Goal: Check status: Check status

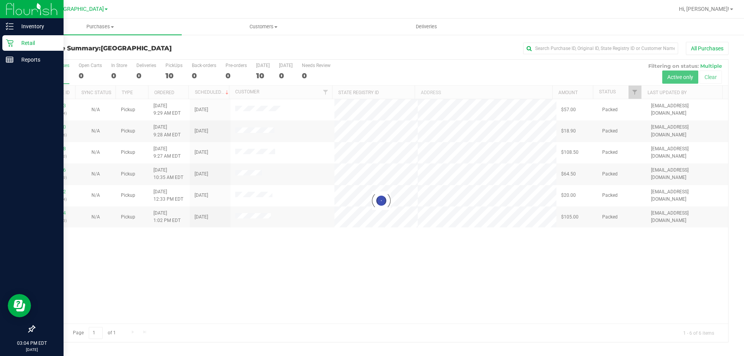
click at [16, 45] on p "Retail" at bounding box center [37, 42] width 46 height 9
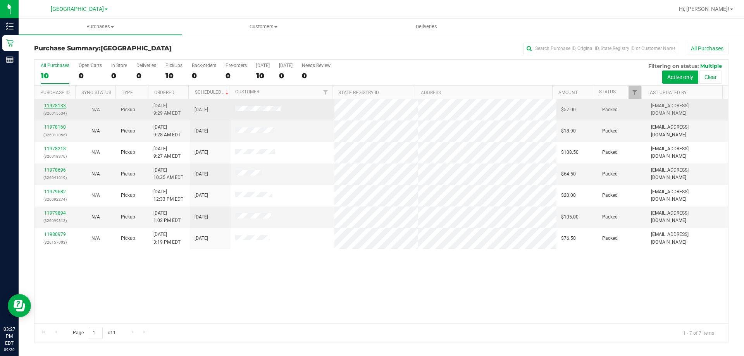
click at [50, 104] on link "11978133" at bounding box center [55, 105] width 22 height 5
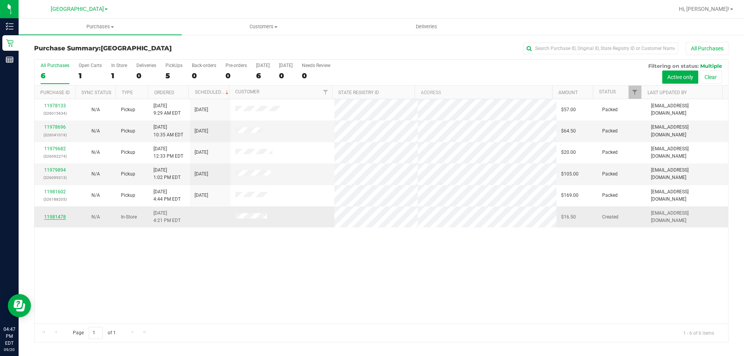
click at [54, 215] on link "11981478" at bounding box center [55, 216] width 22 height 5
